Goal: Task Accomplishment & Management: Complete application form

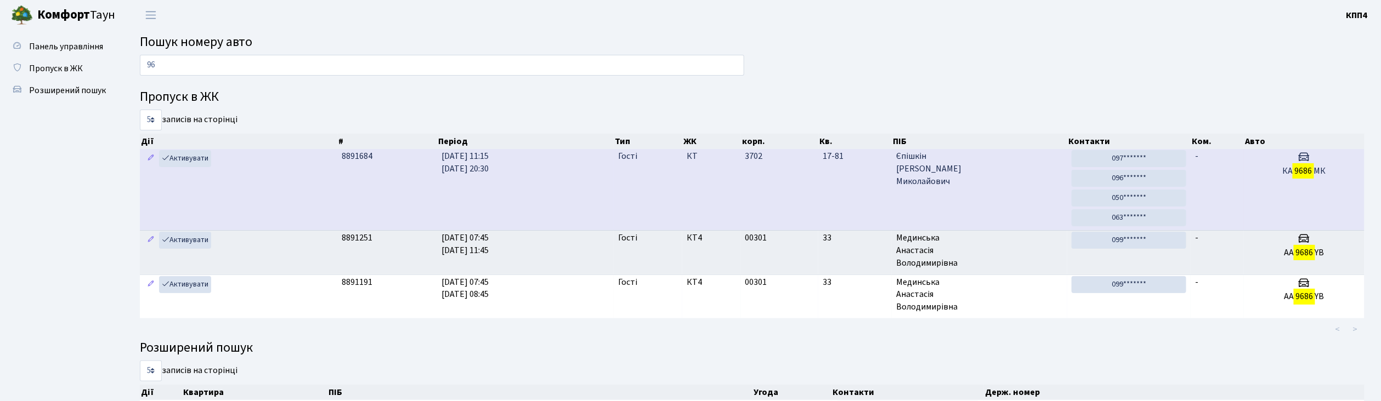
type input "9"
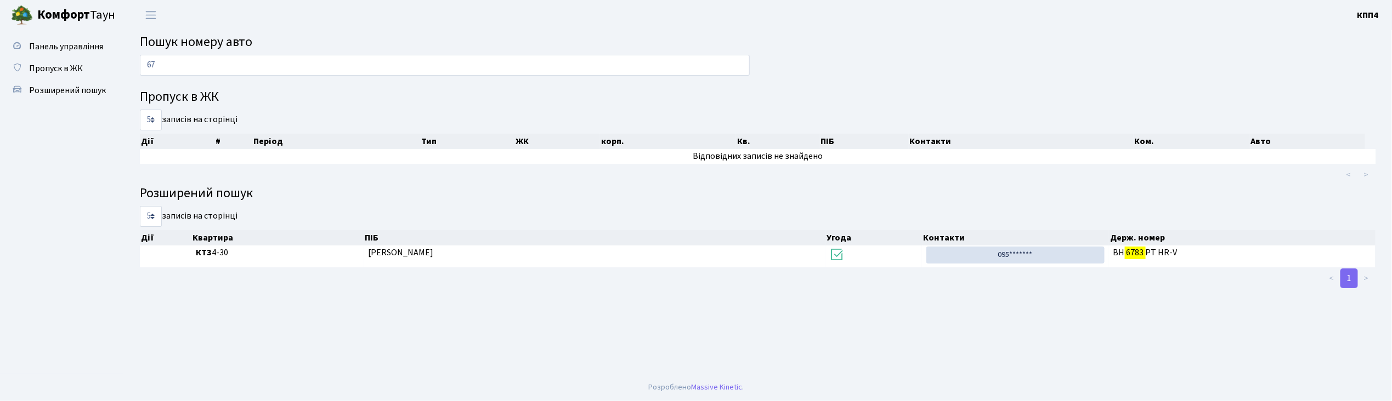
type input "6"
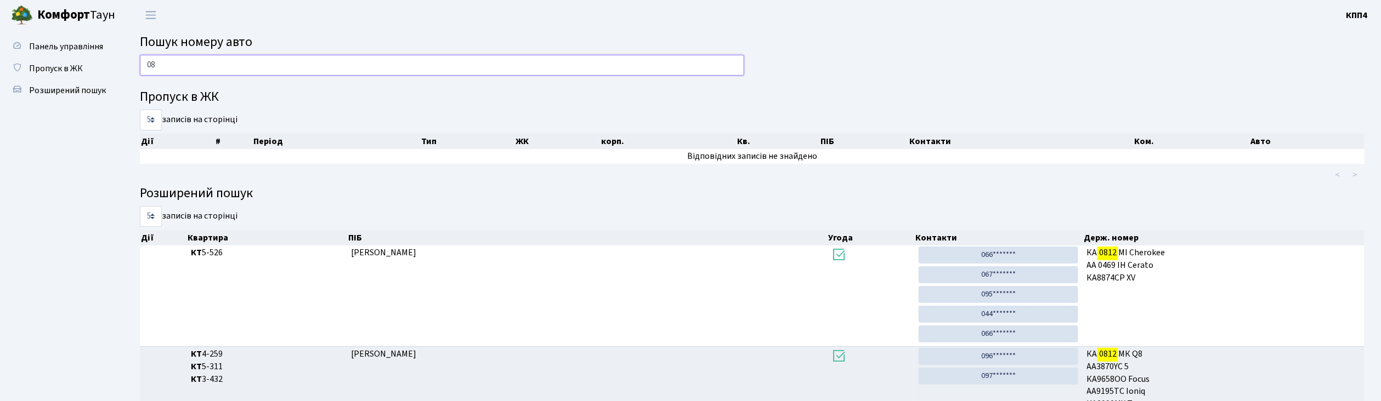
type input "0"
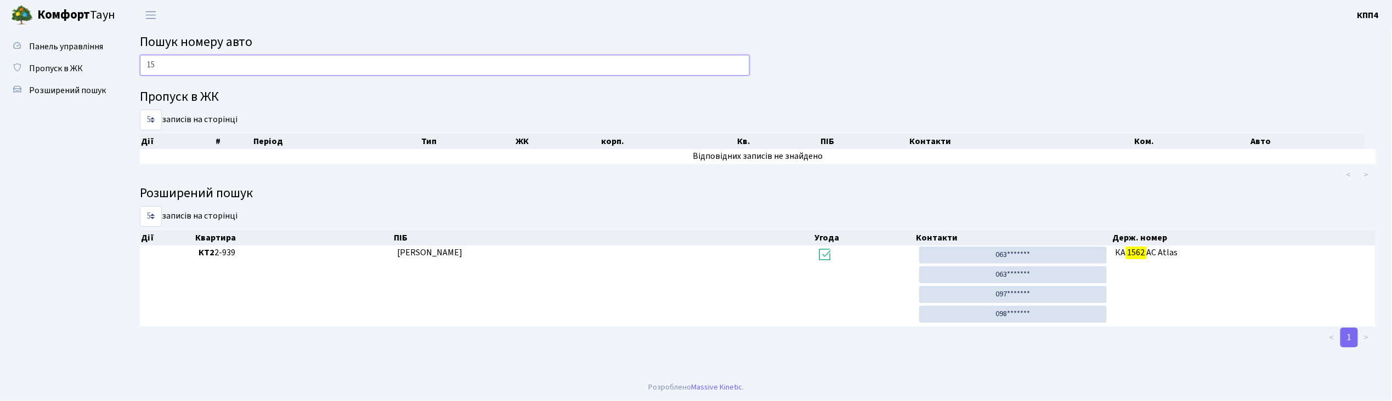
type input "1"
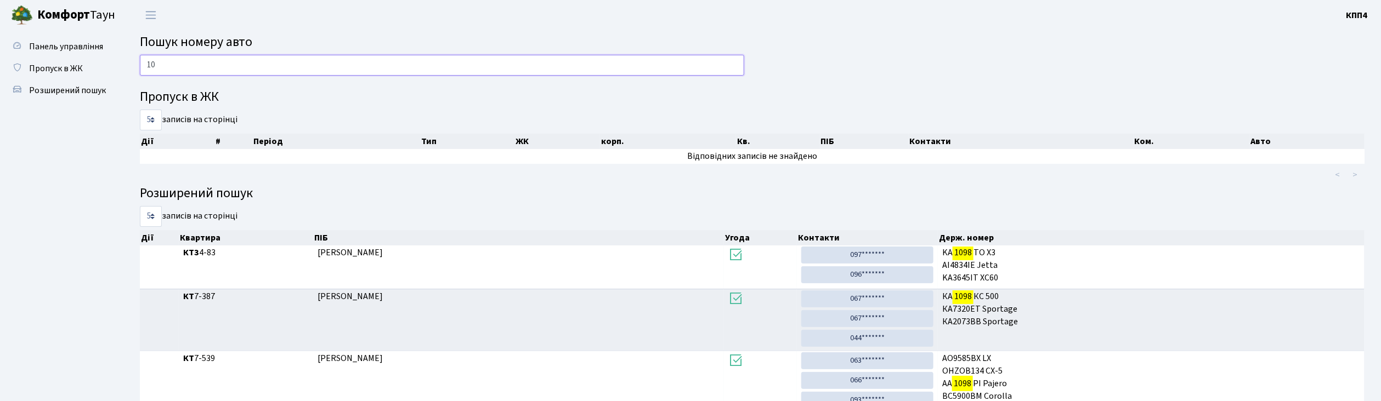
type input "1"
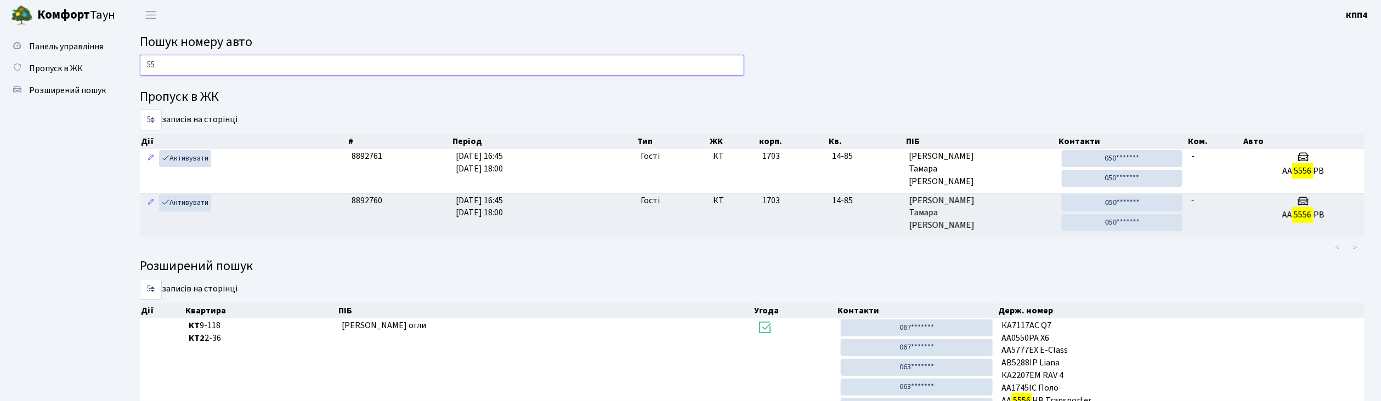
type input "5"
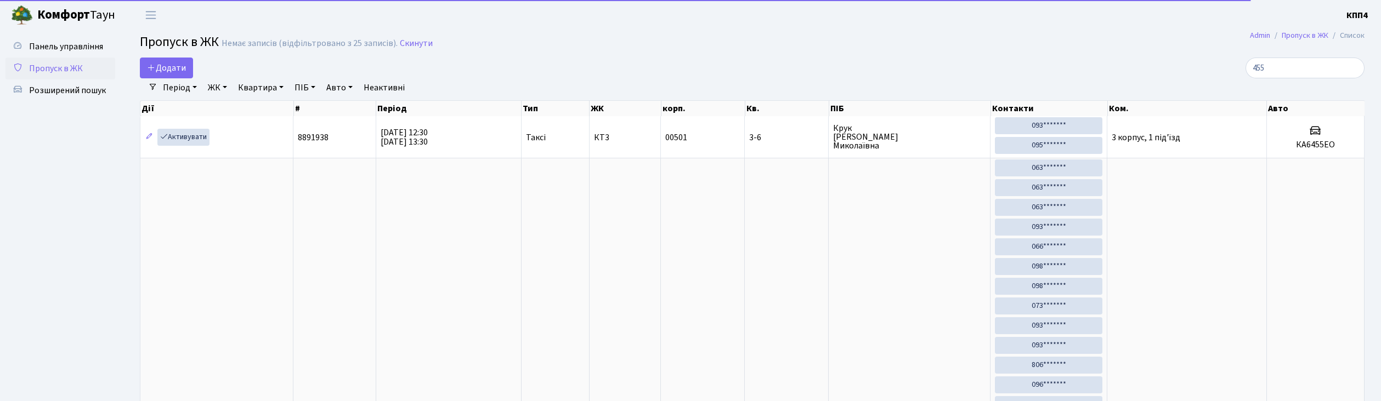
select select "25"
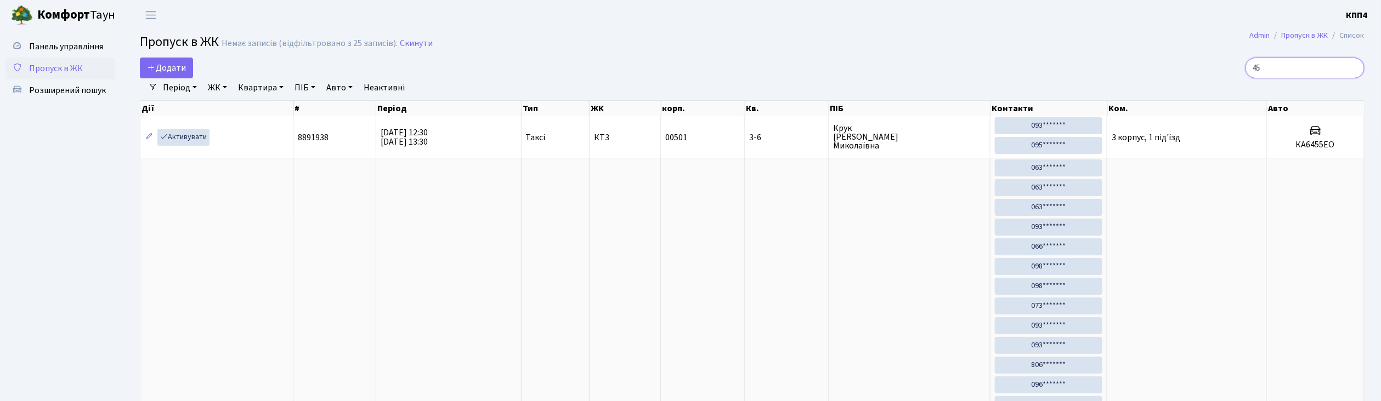
type input "4"
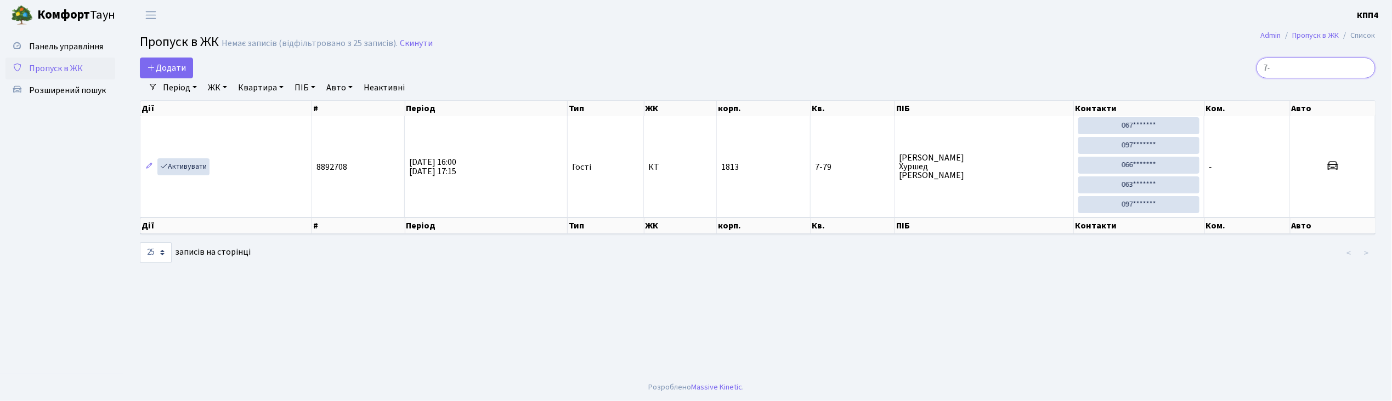
type input "7"
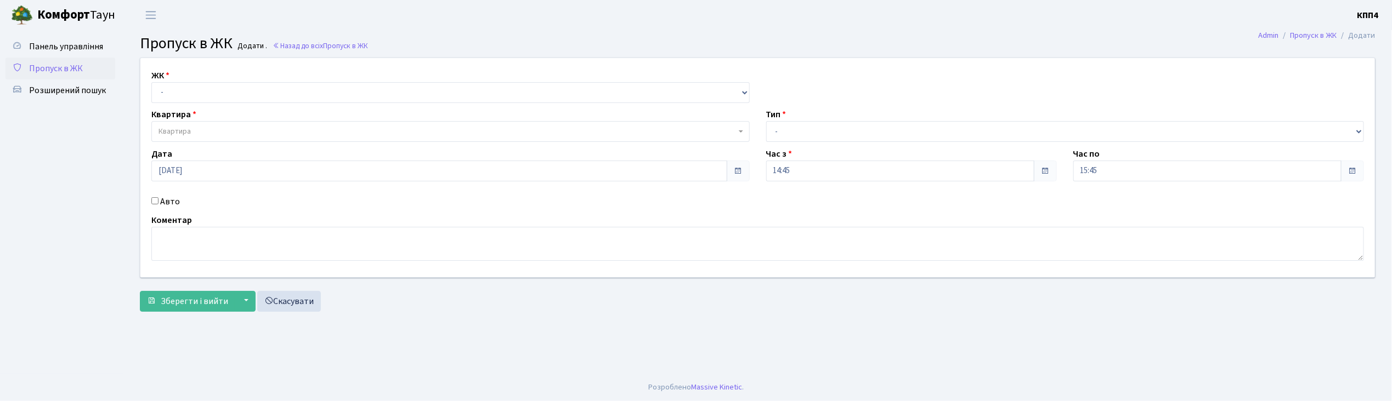
click at [154, 200] on input "Авто" at bounding box center [154, 200] width 7 height 7
checkbox input "true"
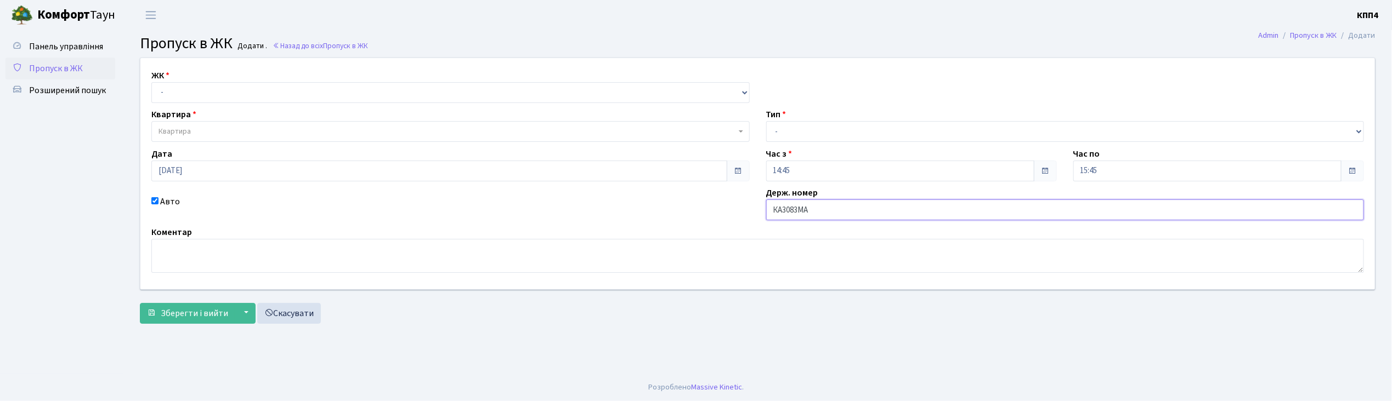
type input "КА3083МА"
click at [185, 93] on select "- КТ, вул. Регенераторна, 4 КТ2, просп. Соборності, 17 КТ3, вул. Березнева, 16 …" at bounding box center [450, 92] width 598 height 21
select select "271"
click at [151, 82] on select "- КТ, вул. Регенераторна, 4 КТ2, просп. Соборності, 17 КТ3, вул. Березнева, 16 …" at bounding box center [450, 92] width 598 height 21
select select
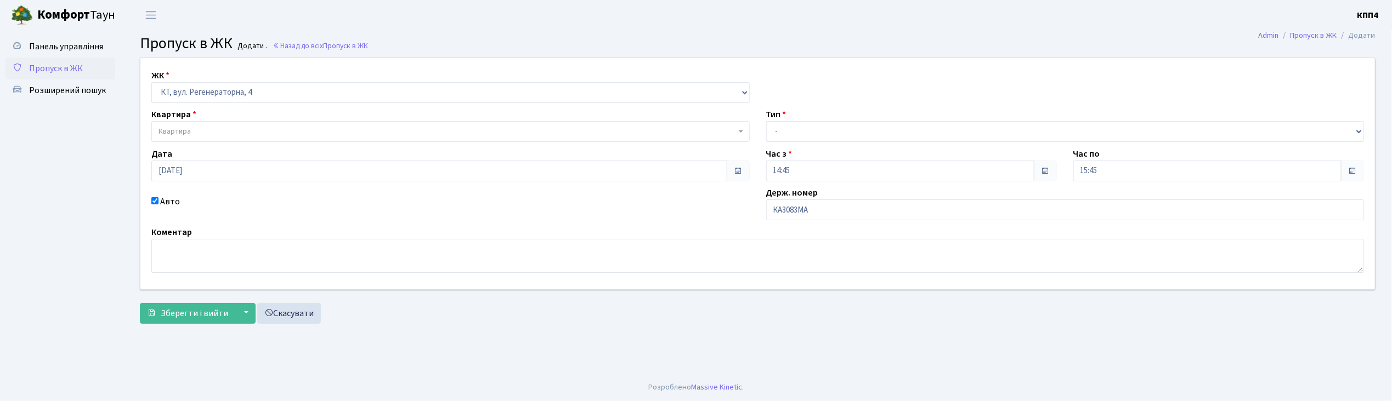
click at [200, 128] on span "Квартира" at bounding box center [446, 131] width 577 height 11
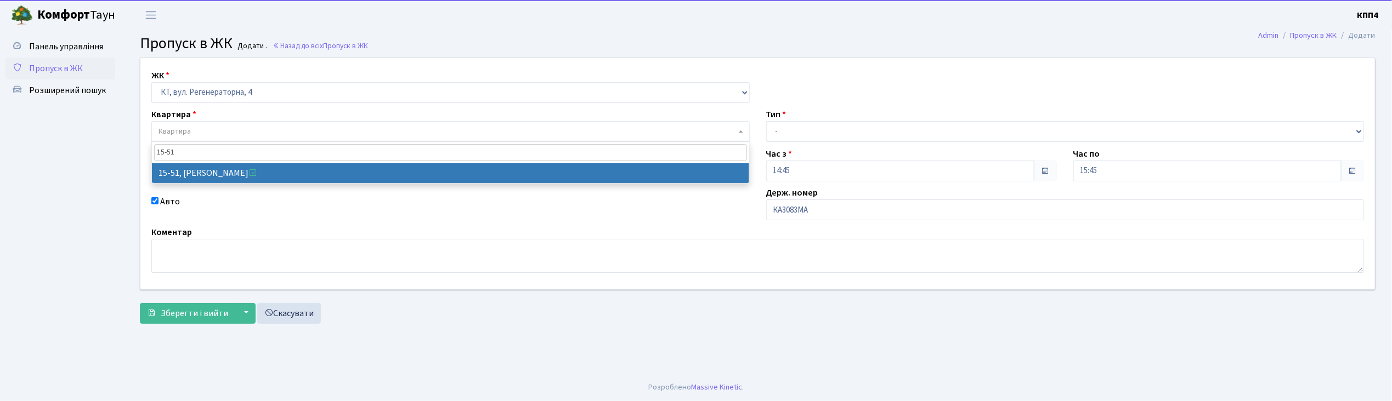
type input "15-51"
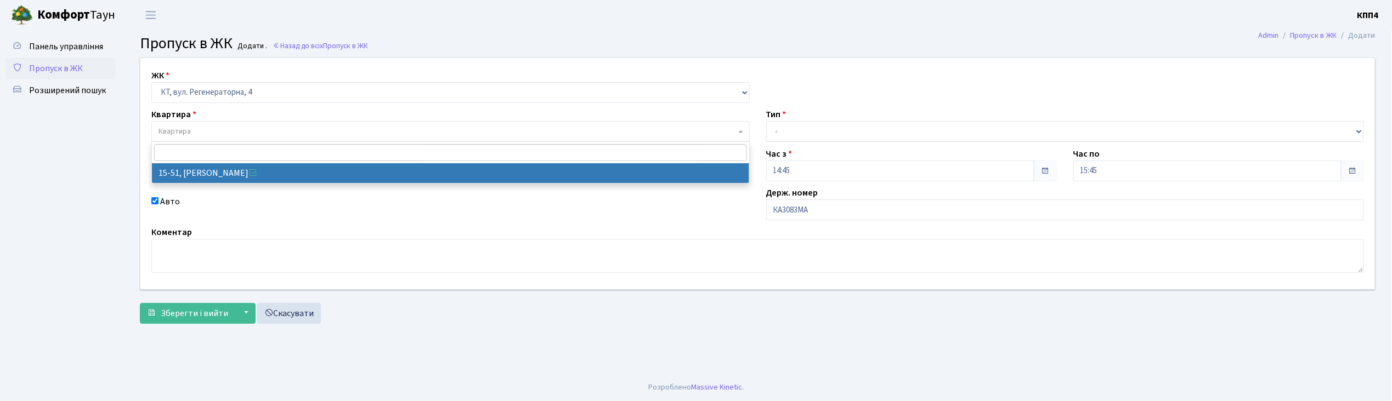
select select "8826"
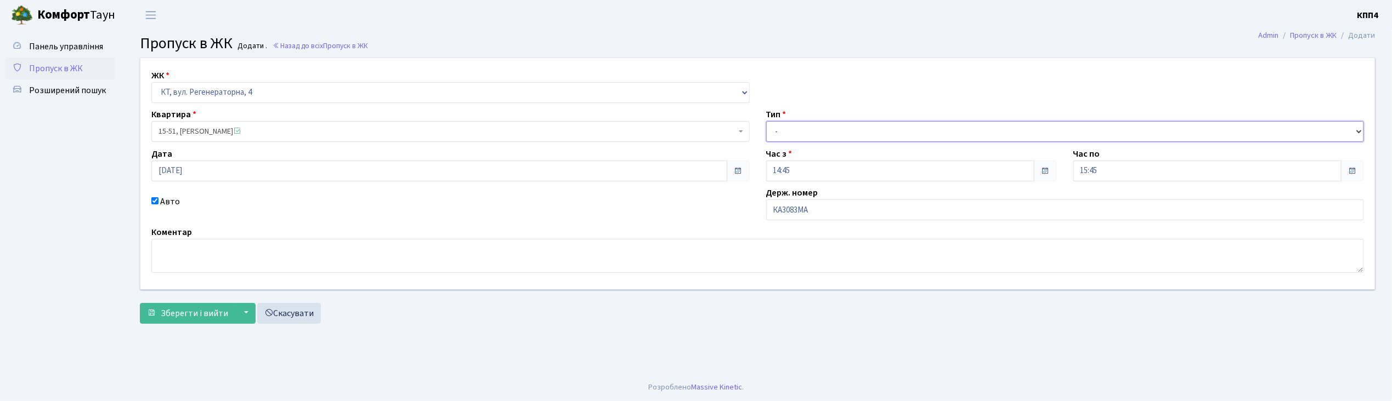
click at [787, 133] on select "- Доставка Таксі Гості Сервіс" at bounding box center [1065, 131] width 598 height 21
select select "2"
click at [766, 121] on select "- Доставка Таксі Гості Сервіс" at bounding box center [1065, 131] width 598 height 21
click at [189, 322] on button "Зберегти і вийти" at bounding box center [187, 313] width 95 height 21
